Goal: Navigation & Orientation: Find specific page/section

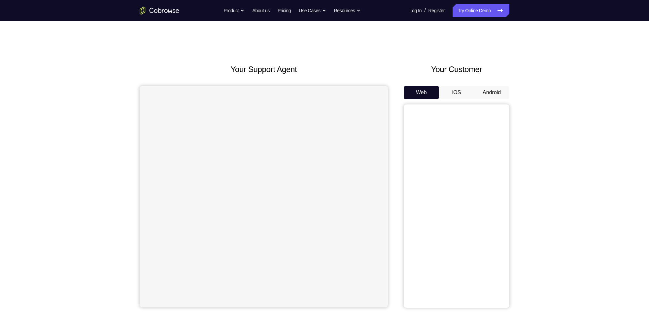
click at [495, 94] on button "Android" at bounding box center [491, 92] width 35 height 13
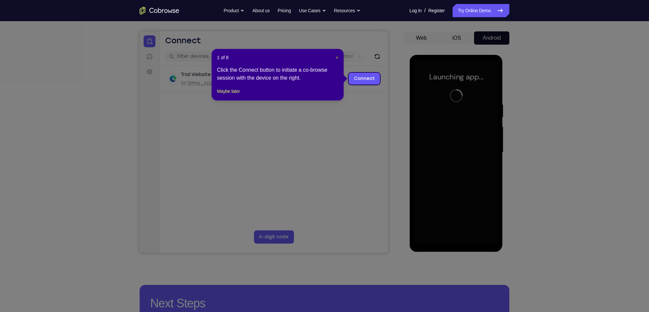
click at [336, 56] on span "×" at bounding box center [337, 57] width 3 height 5
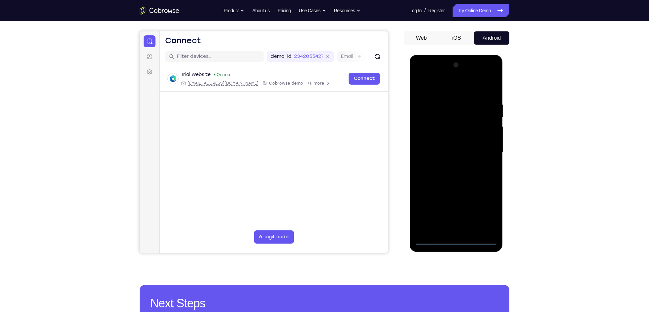
click at [456, 241] on div at bounding box center [455, 152] width 83 height 185
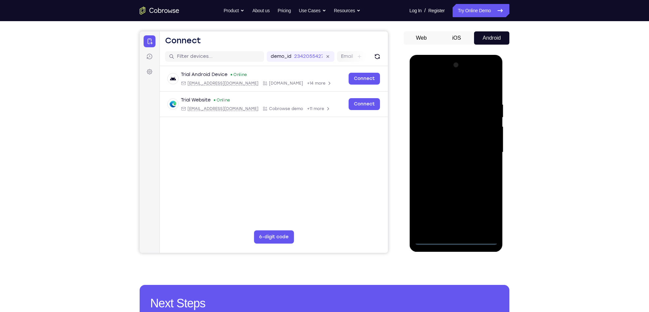
click at [485, 213] on div at bounding box center [455, 152] width 83 height 185
click at [428, 75] on div at bounding box center [455, 152] width 83 height 185
click at [487, 149] on div at bounding box center [455, 152] width 83 height 185
click at [451, 165] on div at bounding box center [455, 152] width 83 height 185
click at [455, 144] on div at bounding box center [455, 152] width 83 height 185
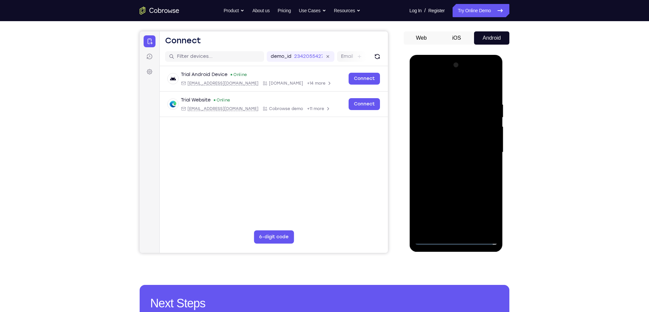
click at [452, 138] on div at bounding box center [455, 152] width 83 height 185
click at [488, 140] on div at bounding box center [455, 152] width 83 height 185
click at [463, 140] on div at bounding box center [455, 152] width 83 height 185
click at [449, 150] on div at bounding box center [455, 152] width 83 height 185
click at [445, 176] on div at bounding box center [455, 152] width 83 height 185
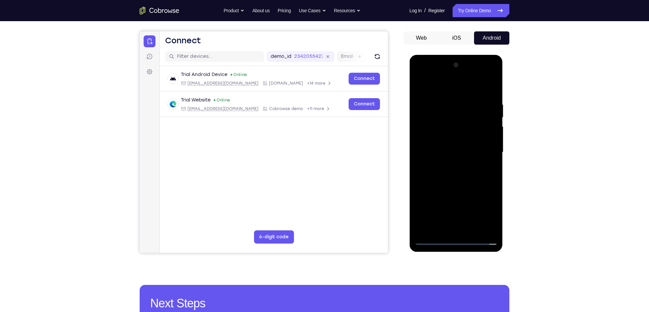
click at [448, 172] on div at bounding box center [455, 152] width 83 height 185
click at [458, 174] on div at bounding box center [455, 152] width 83 height 185
click at [460, 171] on div at bounding box center [455, 152] width 83 height 185
click at [491, 94] on div at bounding box center [455, 152] width 83 height 185
click at [446, 103] on div at bounding box center [455, 152] width 83 height 185
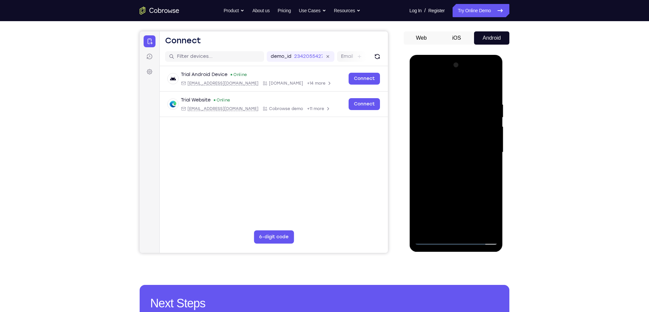
click at [435, 87] on div at bounding box center [455, 152] width 83 height 185
drag, startPoint x: 459, startPoint y: 164, endPoint x: 465, endPoint y: 121, distance: 43.0
click at [465, 121] on div at bounding box center [455, 152] width 83 height 185
click at [420, 116] on div at bounding box center [455, 152] width 83 height 185
click at [490, 160] on div at bounding box center [455, 152] width 83 height 185
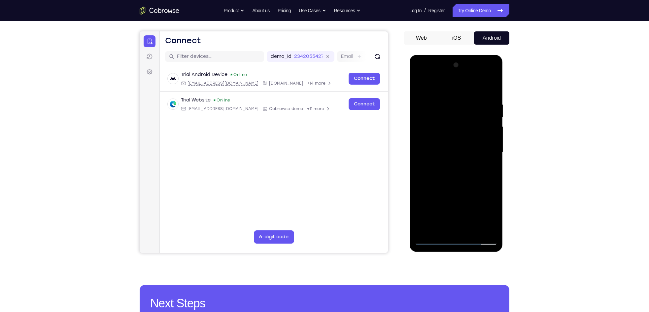
click at [488, 160] on div at bounding box center [455, 152] width 83 height 185
click at [484, 157] on div at bounding box center [455, 152] width 83 height 185
click at [482, 153] on div at bounding box center [455, 152] width 83 height 185
click at [422, 131] on div at bounding box center [455, 152] width 83 height 185
click at [479, 123] on div at bounding box center [455, 152] width 83 height 185
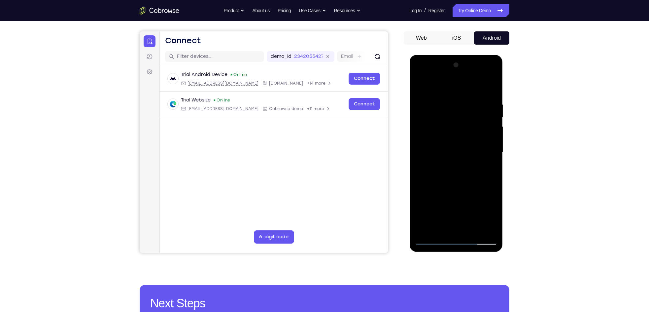
click at [479, 123] on div at bounding box center [455, 152] width 83 height 185
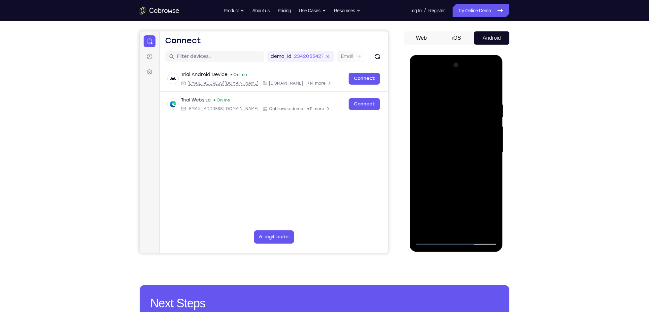
click at [463, 136] on div at bounding box center [455, 152] width 83 height 185
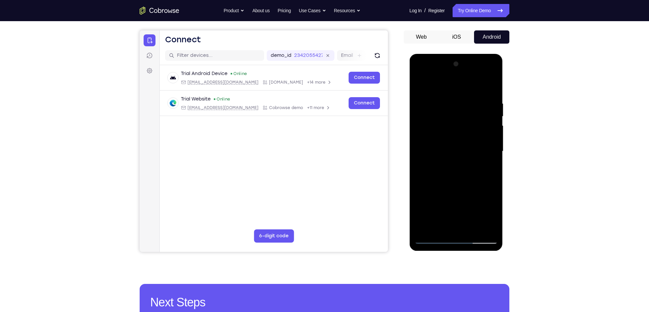
click at [460, 140] on div at bounding box center [455, 151] width 83 height 185
click at [473, 229] on div at bounding box center [455, 151] width 83 height 185
click at [455, 187] on div at bounding box center [455, 151] width 83 height 185
click at [490, 136] on div at bounding box center [455, 151] width 83 height 185
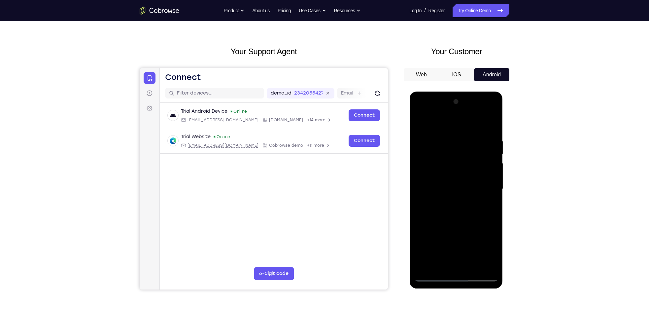
scroll to position [14, 0]
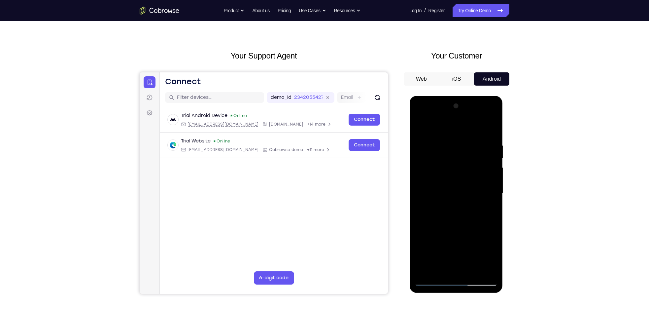
click at [422, 125] on div at bounding box center [455, 193] width 83 height 185
click at [420, 127] on div at bounding box center [455, 193] width 83 height 185
click at [492, 127] on div at bounding box center [455, 193] width 83 height 185
drag, startPoint x: 444, startPoint y: 216, endPoint x: 450, endPoint y: 175, distance: 41.1
click at [450, 175] on div at bounding box center [455, 193] width 83 height 185
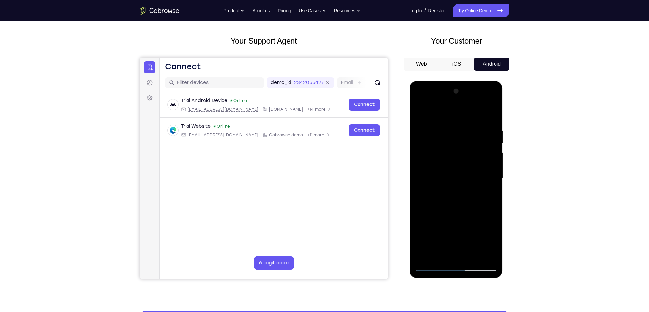
scroll to position [29, 0]
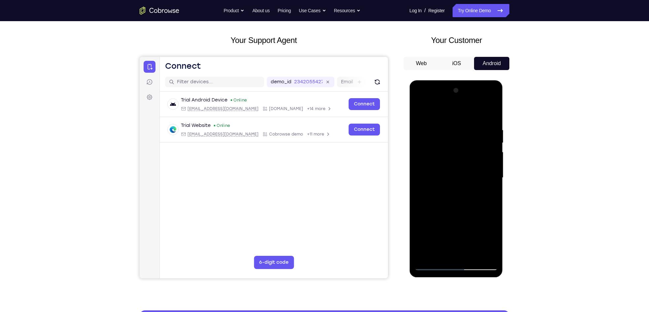
click at [487, 257] on div at bounding box center [455, 177] width 83 height 185
click at [453, 191] on div at bounding box center [455, 177] width 83 height 185
click at [428, 190] on div at bounding box center [455, 177] width 83 height 185
click at [488, 133] on div at bounding box center [455, 177] width 83 height 185
click at [431, 265] on div at bounding box center [455, 177] width 83 height 185
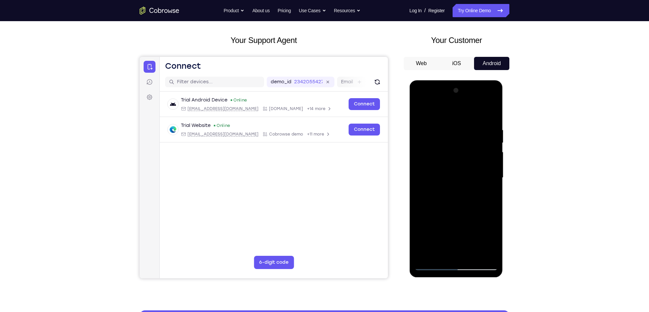
drag, startPoint x: 462, startPoint y: 213, endPoint x: 463, endPoint y: 177, distance: 36.0
click at [463, 177] on div at bounding box center [455, 177] width 83 height 185
click at [432, 219] on div at bounding box center [455, 177] width 83 height 185
click at [433, 265] on div at bounding box center [455, 177] width 83 height 185
click at [419, 110] on div at bounding box center [455, 177] width 83 height 185
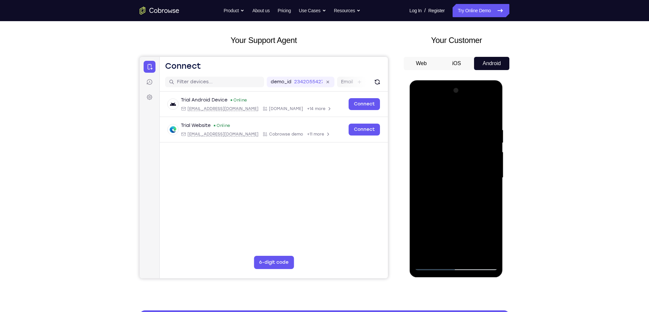
click at [420, 108] on div at bounding box center [455, 177] width 83 height 185
click at [429, 265] on div at bounding box center [455, 177] width 83 height 185
click at [427, 256] on div at bounding box center [455, 177] width 83 height 185
click at [493, 111] on div at bounding box center [455, 177] width 83 height 185
click at [489, 129] on div at bounding box center [455, 177] width 83 height 185
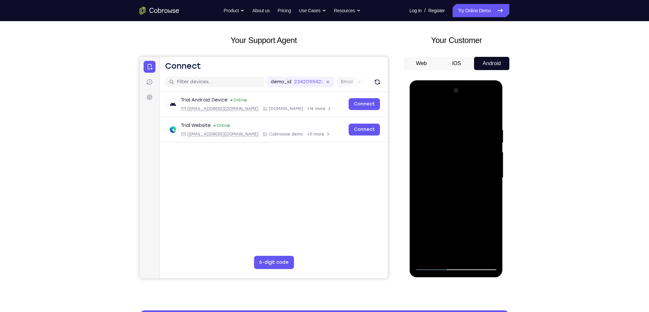
click at [426, 256] on div at bounding box center [455, 177] width 83 height 185
drag, startPoint x: 474, startPoint y: 203, endPoint x: 478, endPoint y: 140, distance: 63.2
click at [478, 140] on div at bounding box center [455, 177] width 83 height 185
drag, startPoint x: 455, startPoint y: 219, endPoint x: 465, endPoint y: 140, distance: 79.5
click at [465, 140] on div at bounding box center [455, 177] width 83 height 185
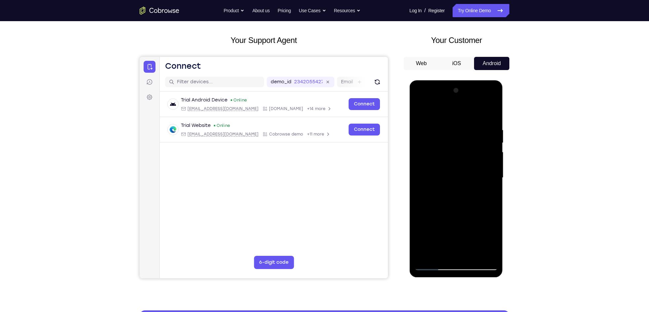
click at [491, 177] on div at bounding box center [455, 177] width 83 height 185
click at [470, 254] on div at bounding box center [455, 177] width 83 height 185
click at [433, 266] on div at bounding box center [455, 177] width 83 height 185
click at [446, 116] on div at bounding box center [455, 177] width 83 height 185
click at [433, 111] on div at bounding box center [455, 177] width 83 height 185
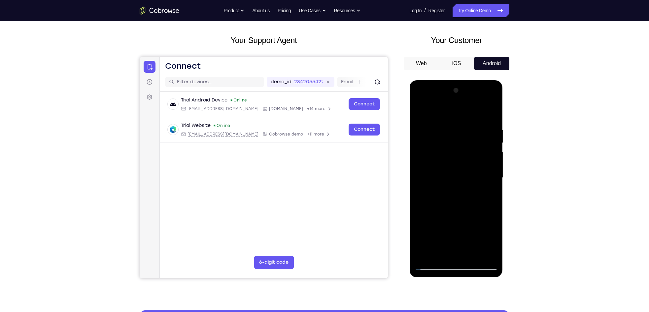
click at [455, 195] on div at bounding box center [455, 177] width 83 height 185
drag, startPoint x: 449, startPoint y: 203, endPoint x: 454, endPoint y: 161, distance: 42.5
click at [454, 161] on div at bounding box center [455, 177] width 83 height 185
click at [464, 110] on div at bounding box center [455, 177] width 83 height 185
drag, startPoint x: 448, startPoint y: 186, endPoint x: 453, endPoint y: 114, distance: 72.5
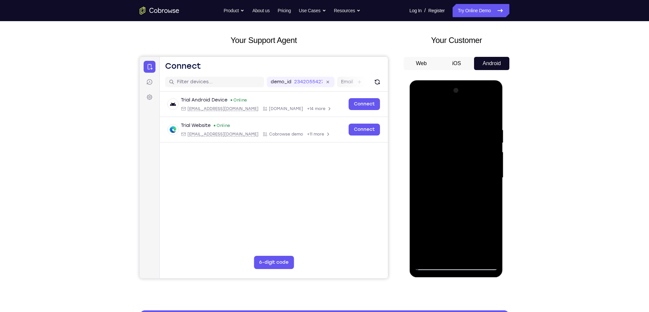
click at [453, 114] on div at bounding box center [455, 177] width 83 height 185
drag, startPoint x: 433, startPoint y: 225, endPoint x: 456, endPoint y: 120, distance: 107.5
click at [456, 128] on div at bounding box center [455, 177] width 83 height 185
drag, startPoint x: 452, startPoint y: 165, endPoint x: 457, endPoint y: 125, distance: 40.0
click at [457, 125] on div at bounding box center [455, 177] width 83 height 185
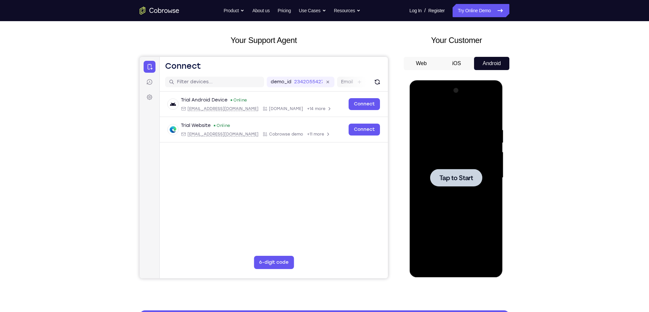
click at [459, 170] on div at bounding box center [456, 177] width 52 height 17
click at [458, 265] on div at bounding box center [455, 177] width 83 height 185
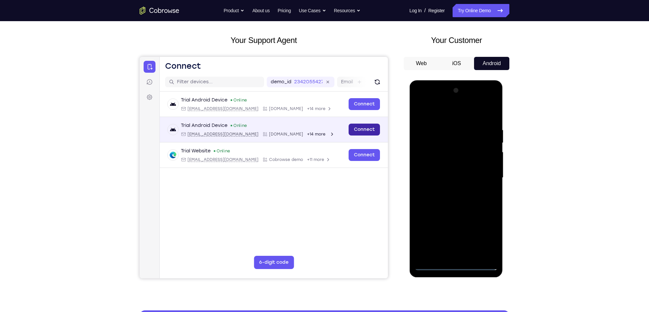
click at [364, 130] on link "Connect" at bounding box center [364, 129] width 31 height 12
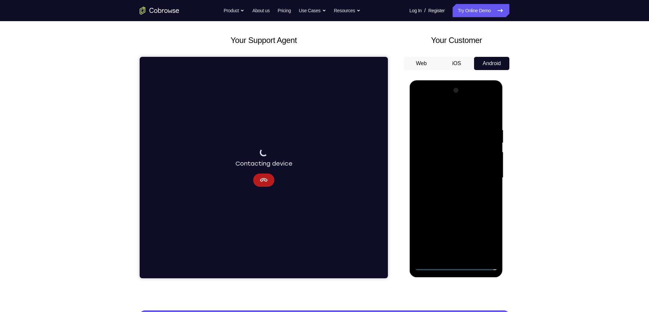
click at [478, 242] on div at bounding box center [455, 177] width 83 height 185
click at [484, 242] on div at bounding box center [455, 177] width 83 height 185
click at [432, 100] on div at bounding box center [455, 177] width 83 height 185
click at [487, 177] on div at bounding box center [455, 177] width 83 height 185
click at [448, 254] on div at bounding box center [455, 177] width 83 height 185
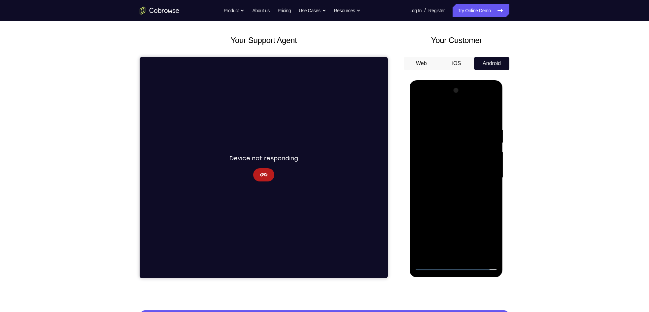
click at [430, 265] on div at bounding box center [455, 177] width 83 height 185
click at [267, 174] on icon "Cancel" at bounding box center [264, 175] width 8 height 4
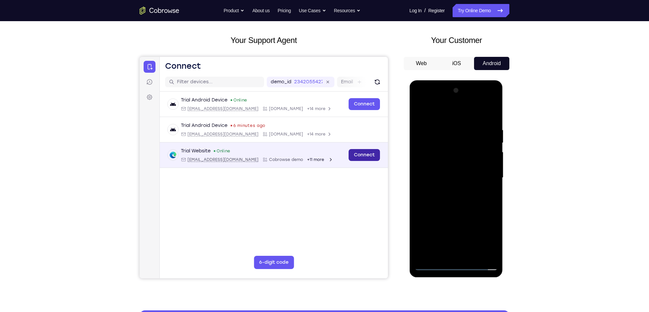
click at [352, 156] on link "Connect" at bounding box center [364, 155] width 31 height 12
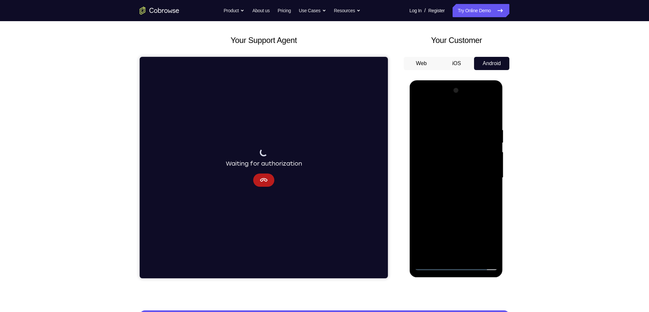
click at [461, 255] on div at bounding box center [455, 177] width 83 height 185
click at [442, 172] on div at bounding box center [455, 177] width 83 height 185
click at [438, 164] on div at bounding box center [455, 177] width 83 height 185
click at [454, 178] on div at bounding box center [455, 177] width 83 height 185
click at [475, 201] on div at bounding box center [455, 177] width 83 height 185
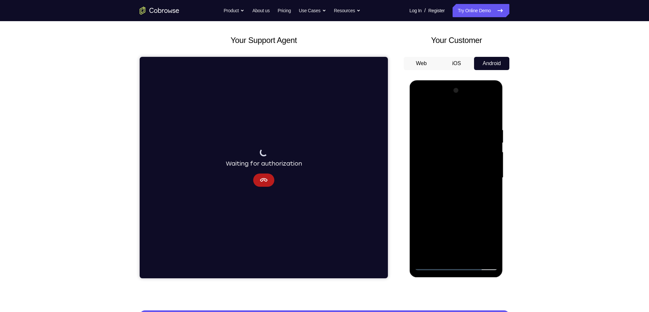
click at [460, 196] on div at bounding box center [455, 177] width 83 height 185
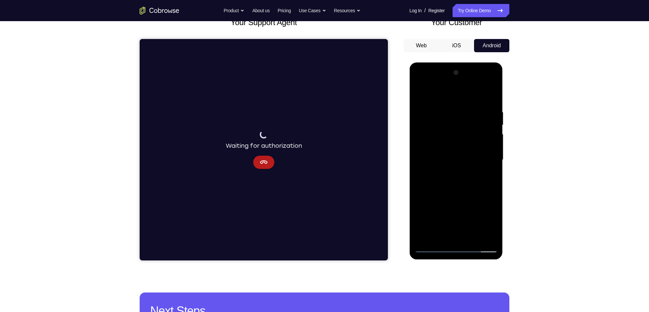
scroll to position [48, 0]
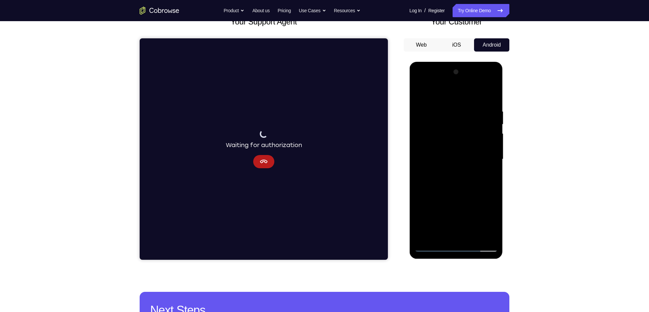
click at [493, 104] on div at bounding box center [455, 159] width 83 height 185
click at [493, 116] on div at bounding box center [455, 159] width 83 height 185
click at [492, 176] on div at bounding box center [455, 159] width 83 height 185
click at [494, 176] on div at bounding box center [455, 159] width 83 height 185
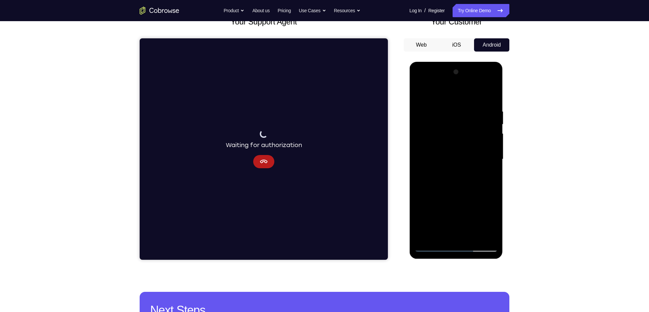
click at [494, 176] on div at bounding box center [455, 159] width 83 height 185
click at [432, 115] on div at bounding box center [455, 159] width 83 height 185
click at [426, 235] on div at bounding box center [455, 159] width 83 height 185
click at [491, 143] on div at bounding box center [455, 159] width 83 height 185
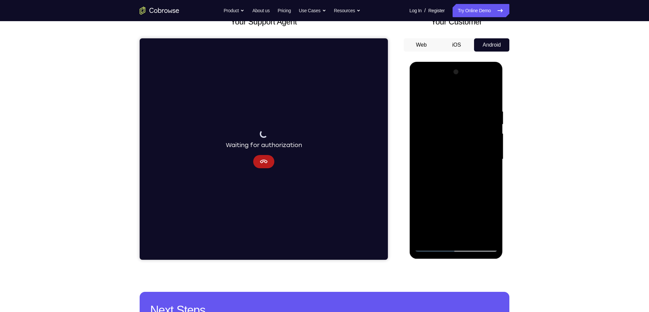
click at [495, 148] on div at bounding box center [455, 159] width 83 height 185
click at [493, 167] on div at bounding box center [455, 159] width 83 height 185
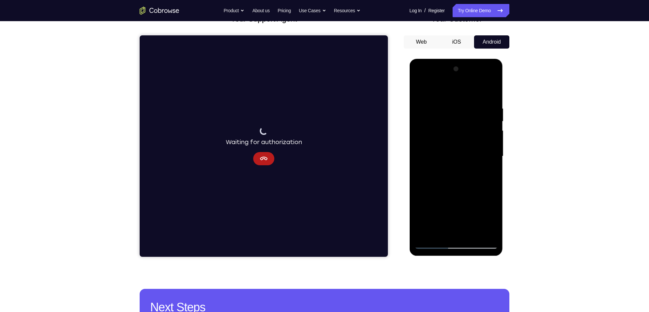
scroll to position [50, 0]
click at [493, 166] on div at bounding box center [455, 156] width 83 height 185
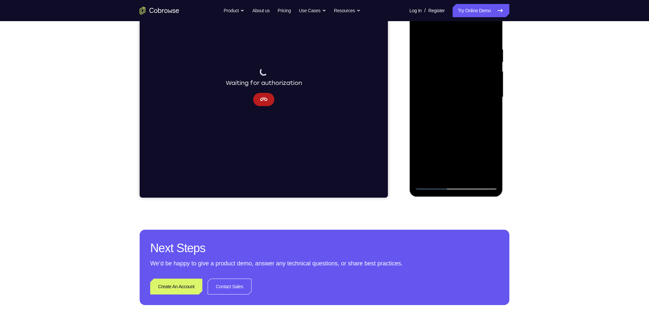
scroll to position [43, 0]
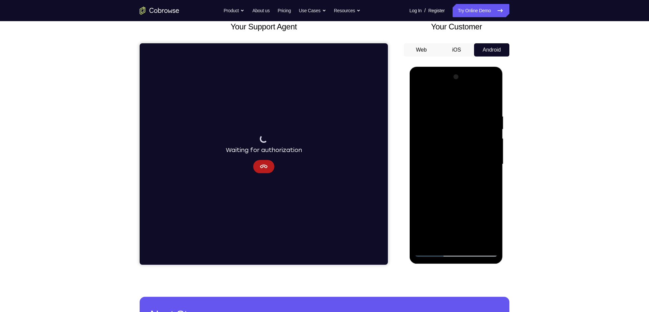
click at [484, 242] on div at bounding box center [455, 164] width 83 height 185
click at [421, 132] on div at bounding box center [455, 164] width 83 height 185
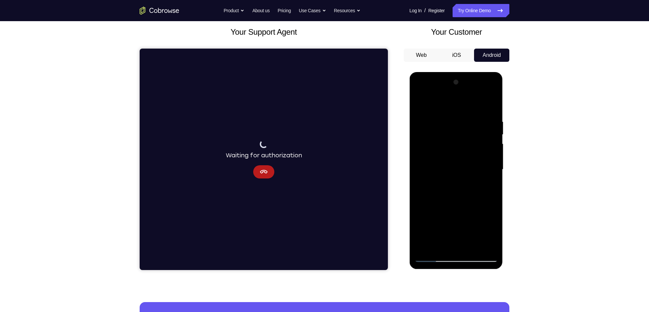
scroll to position [3, 0]
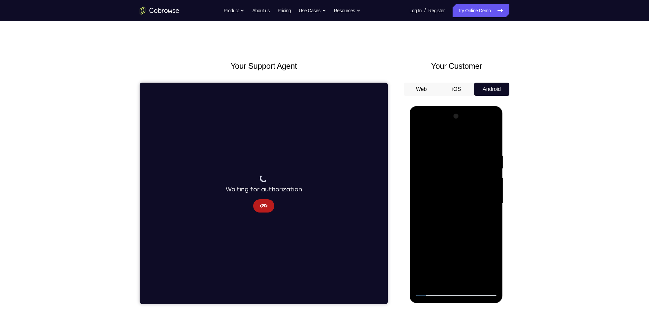
click at [491, 117] on div at bounding box center [455, 203] width 83 height 185
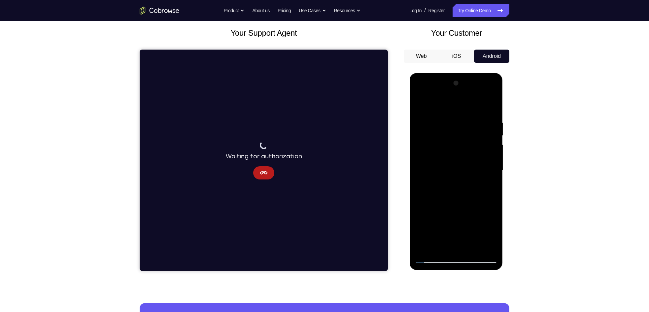
scroll to position [58, 0]
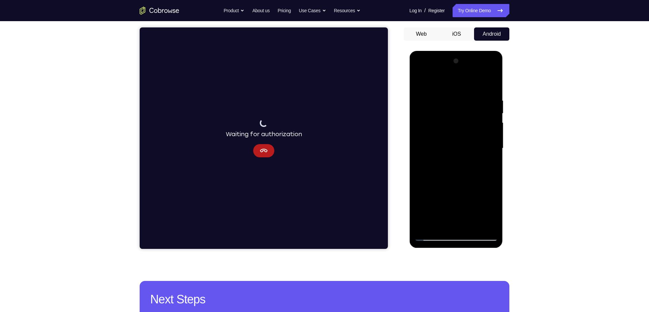
click at [471, 225] on div at bounding box center [455, 148] width 83 height 185
click at [463, 184] on div at bounding box center [455, 148] width 83 height 185
drag, startPoint x: 466, startPoint y: 215, endPoint x: 467, endPoint y: 195, distance: 20.2
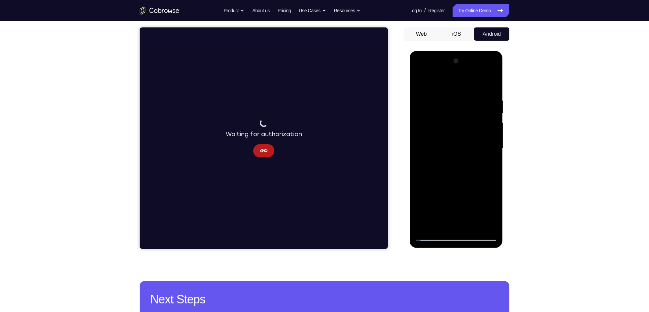
click at [467, 195] on div at bounding box center [455, 148] width 83 height 185
click at [422, 200] on div at bounding box center [455, 148] width 83 height 185
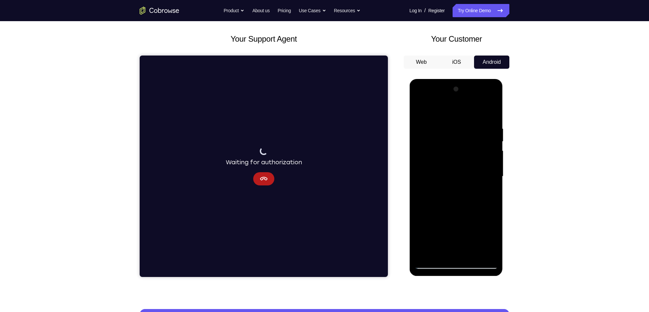
scroll to position [30, 0]
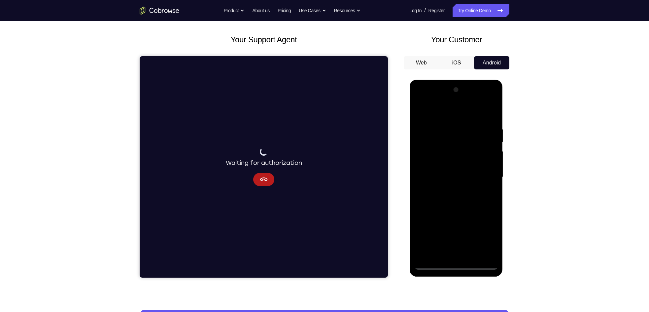
click at [446, 110] on div at bounding box center [455, 177] width 83 height 185
drag, startPoint x: 442, startPoint y: 186, endPoint x: 445, endPoint y: 133, distance: 52.6
click at [445, 133] on div at bounding box center [455, 177] width 83 height 185
click at [421, 110] on div at bounding box center [455, 177] width 83 height 185
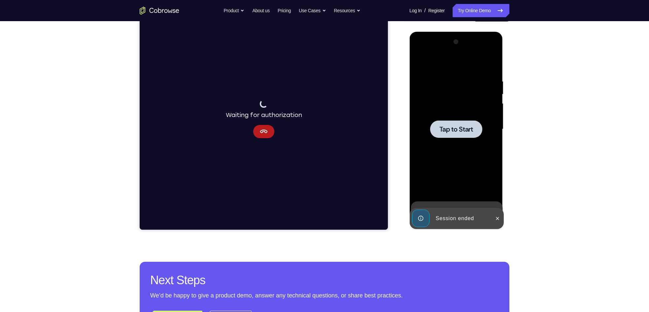
scroll to position [0, 0]
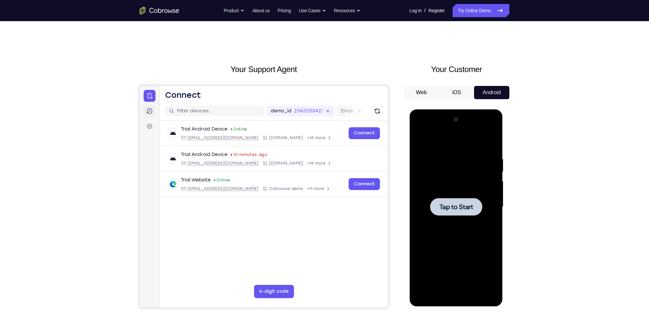
click at [148, 113] on icon at bounding box center [150, 111] width 6 height 6
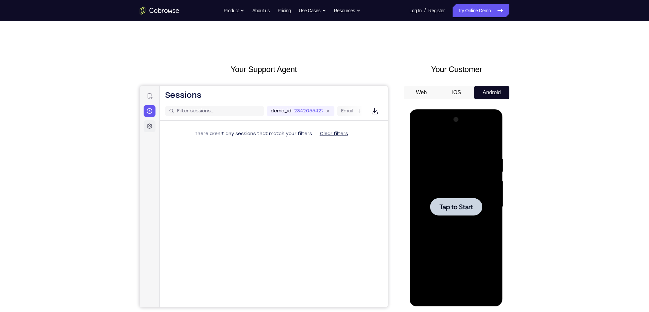
click at [148, 123] on icon at bounding box center [149, 126] width 7 height 7
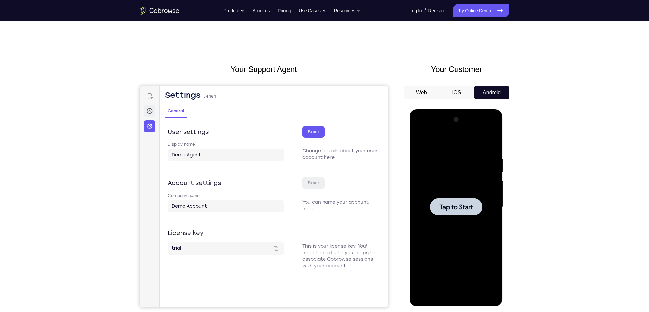
click at [147, 113] on icon at bounding box center [149, 111] width 7 height 7
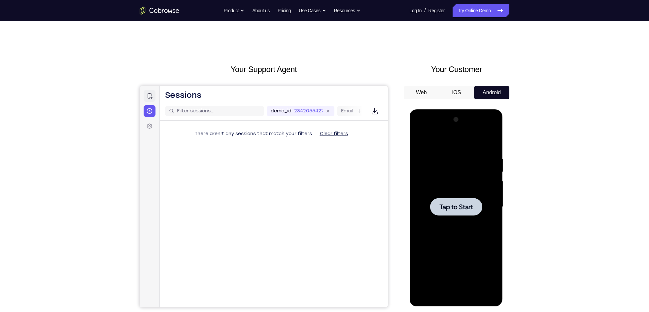
click at [151, 95] on icon at bounding box center [149, 95] width 7 height 7
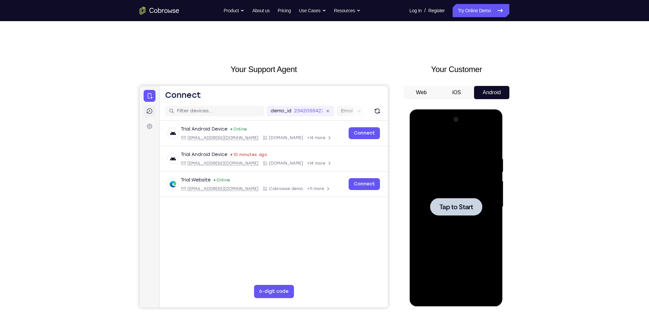
click at [155, 114] on link "Sessions" at bounding box center [150, 111] width 12 height 12
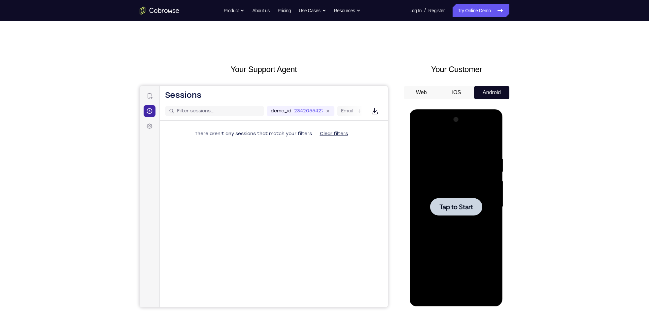
click at [155, 114] on link "Sessions" at bounding box center [150, 111] width 12 height 12
click at [276, 134] on span "There aren't any sessions that match your filters." at bounding box center [254, 134] width 119 height 6
